Goal: Browse casually: Explore the website without a specific task or goal

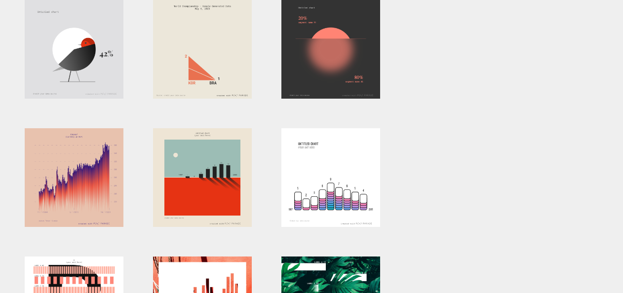
scroll to position [345, 0]
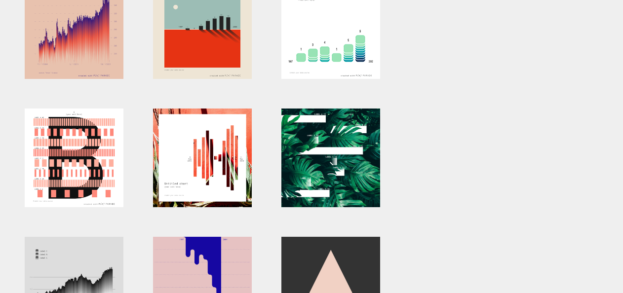
click at [326, 74] on div at bounding box center [330, 29] width 99 height 99
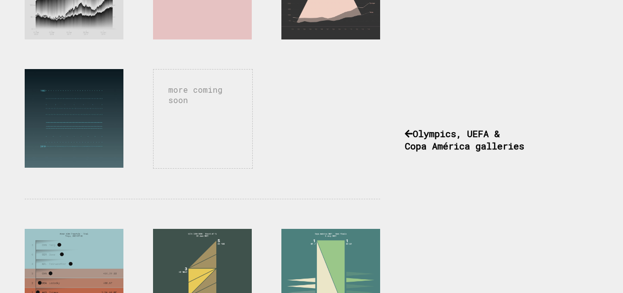
scroll to position [888, 0]
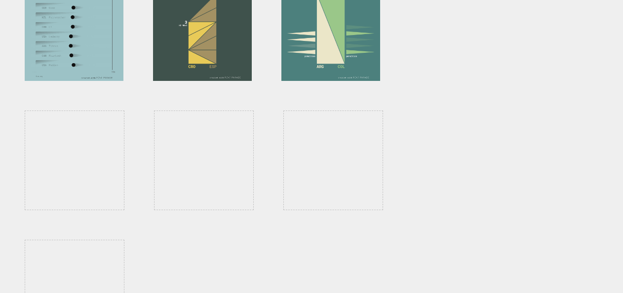
click at [81, 60] on div at bounding box center [74, 31] width 99 height 99
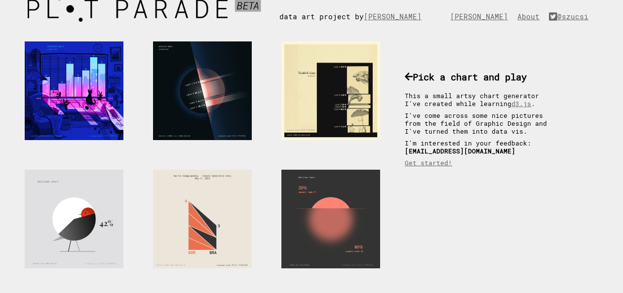
scroll to position [0, 0]
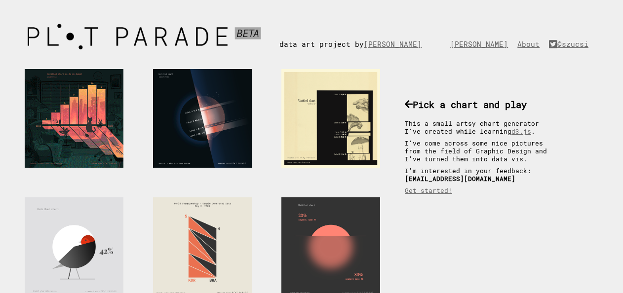
click at [78, 148] on div at bounding box center [74, 118] width 99 height 99
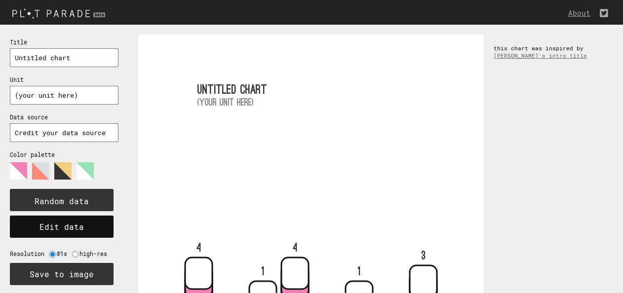
click at [95, 230] on button "Edit data" at bounding box center [62, 227] width 104 height 22
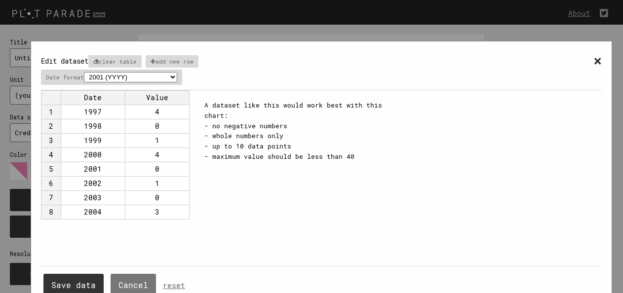
click at [593, 61] on span "×" at bounding box center [597, 60] width 8 height 18
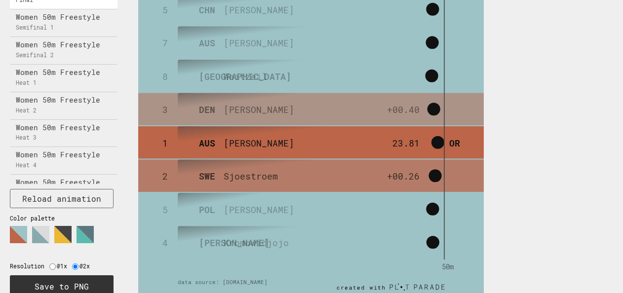
scroll to position [97, 0]
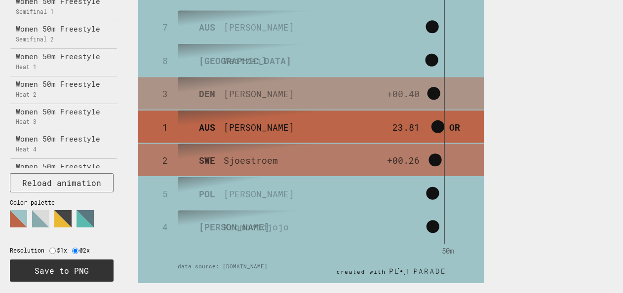
click at [42, 211] on polygon at bounding box center [40, 218] width 17 height 17
